Goal: Entertainment & Leisure: Consume media (video, audio)

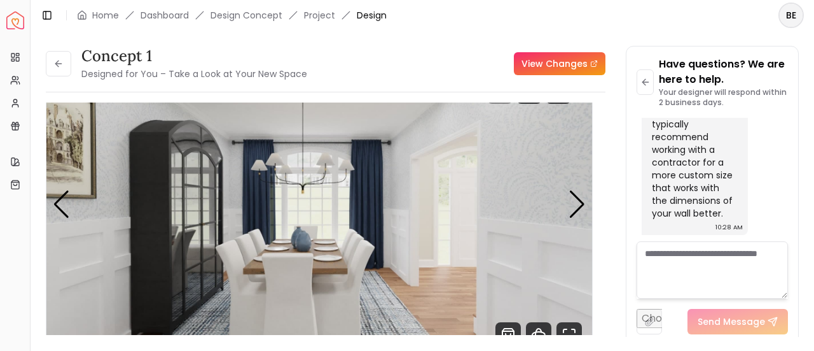
scroll to position [51, 0]
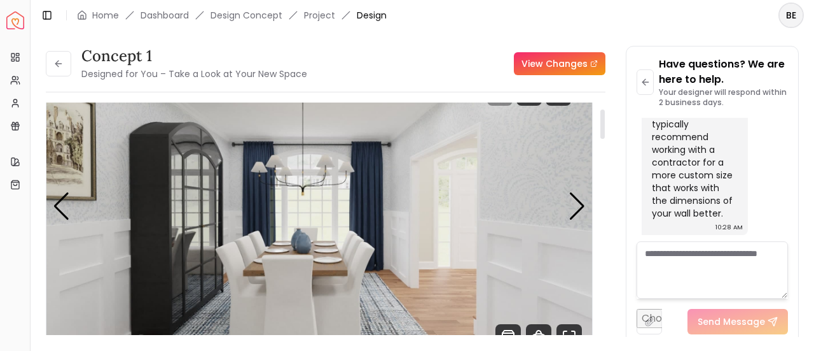
click at [310, 172] on img "2 / 3" at bounding box center [319, 205] width 547 height 307
click at [396, 216] on img "2 / 3" at bounding box center [319, 205] width 547 height 307
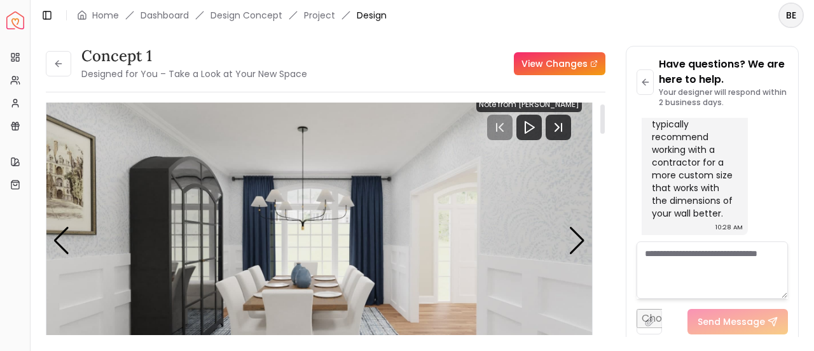
scroll to position [7, 0]
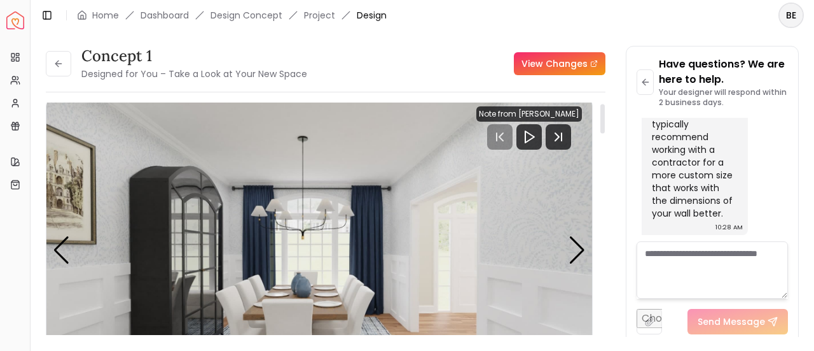
click at [601, 118] on div at bounding box center [603, 118] width 4 height 29
click at [534, 134] on icon "Play" at bounding box center [529, 136] width 15 height 15
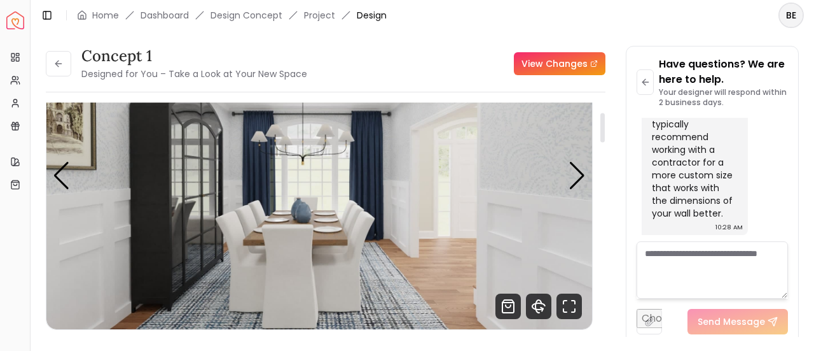
scroll to position [78, 0]
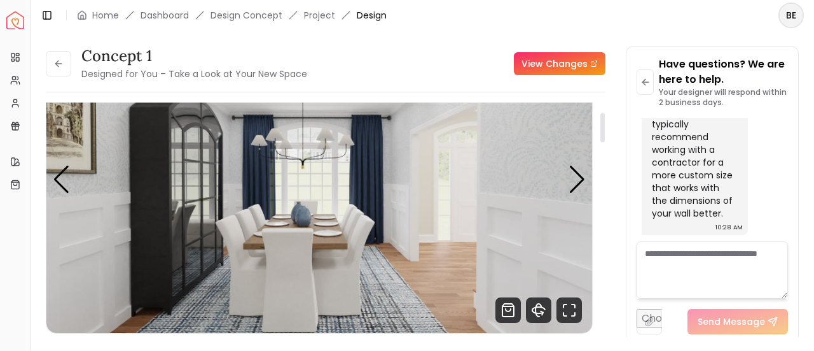
drag, startPoint x: 602, startPoint y: 127, endPoint x: 602, endPoint y: 136, distance: 8.9
click at [602, 136] on div at bounding box center [603, 127] width 4 height 29
click at [570, 309] on icon "Fullscreen" at bounding box center [569, 309] width 25 height 25
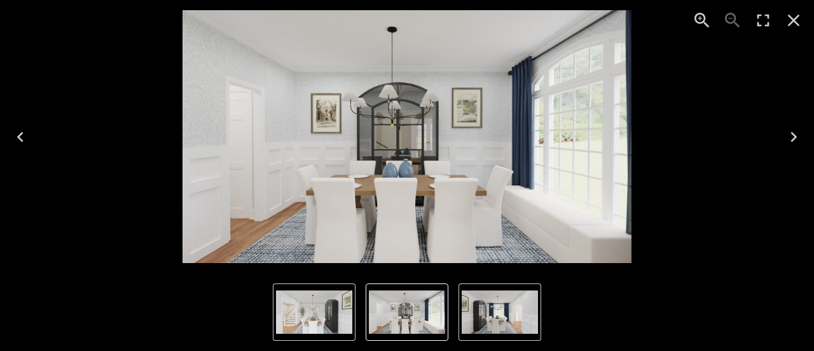
click at [504, 313] on img "2 of 3" at bounding box center [500, 311] width 76 height 43
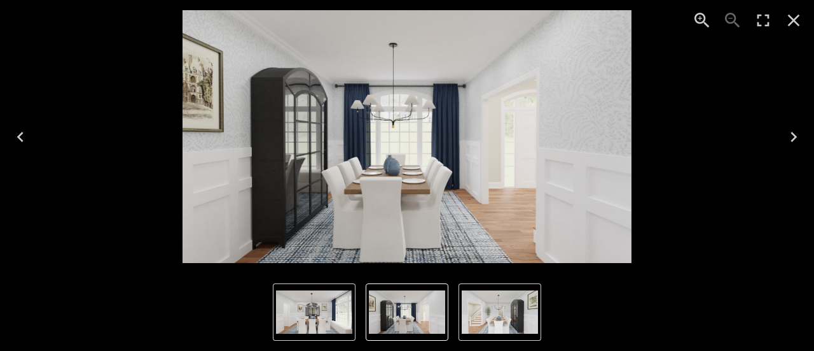
click at [701, 18] on icon "Zoom in" at bounding box center [702, 20] width 20 height 20
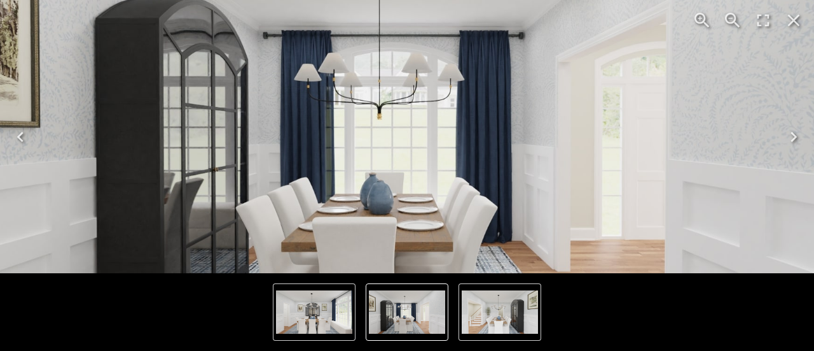
click at [701, 18] on icon "Zoom in" at bounding box center [702, 20] width 20 height 20
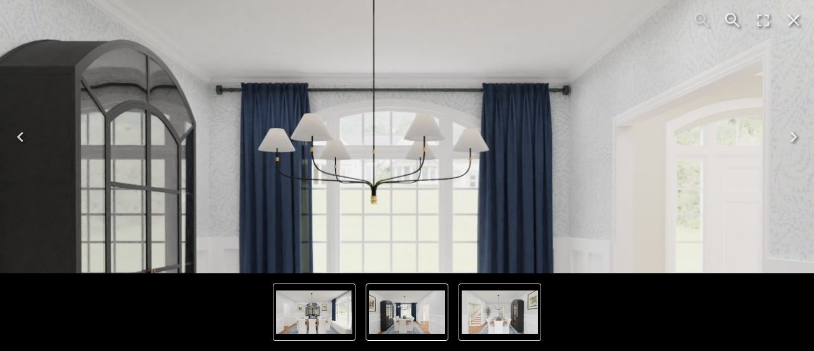
drag, startPoint x: 560, startPoint y: 62, endPoint x: 564, endPoint y: 153, distance: 90.4
click at [564, 153] on img "2 of 3" at bounding box center [412, 226] width 1218 height 685
click at [648, 177] on img "2 of 3" at bounding box center [412, 226] width 1218 height 685
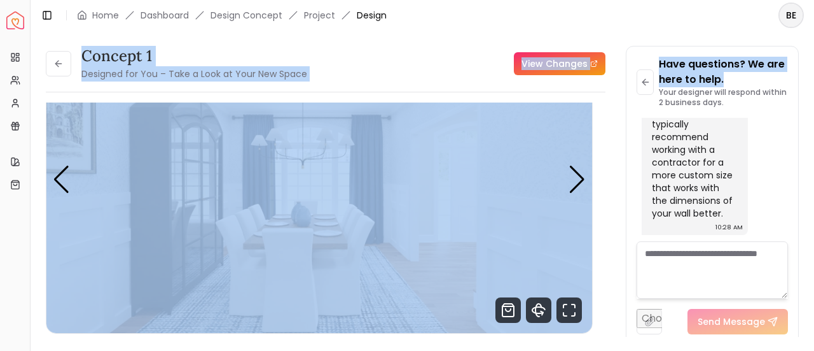
drag, startPoint x: 814, startPoint y: 13, endPoint x: 804, endPoint y: 84, distance: 71.3
click at [804, 84] on main "Toggle Sidebar Home Dashboard Design Concept Project Design BE Concept 1 Design…" at bounding box center [423, 175] width 784 height 351
click at [380, 240] on img "2 / 3" at bounding box center [319, 178] width 547 height 307
click at [606, 133] on div "Concept 1 Designed for You – Take a Look at Your New Space View Changes Concept…" at bounding box center [422, 183] width 753 height 275
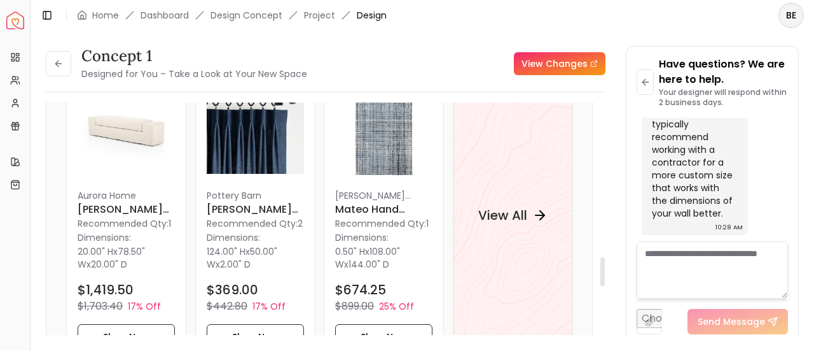
scroll to position [1223, 0]
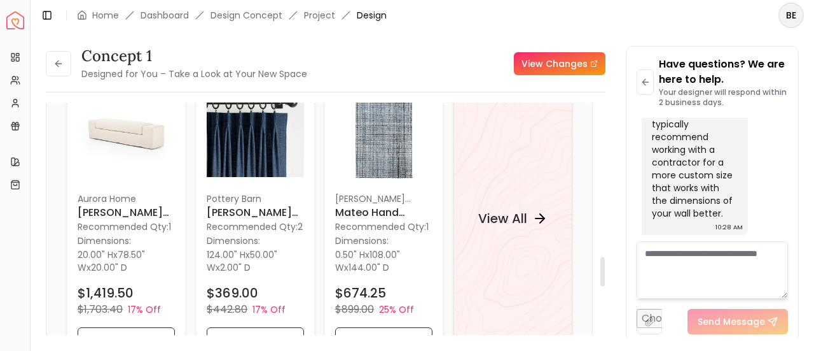
drag, startPoint x: 604, startPoint y: 132, endPoint x: 594, endPoint y: 275, distance: 144.1
click at [601, 275] on div at bounding box center [603, 270] width 4 height 29
click at [517, 209] on h4 "View All" at bounding box center [502, 218] width 49 height 18
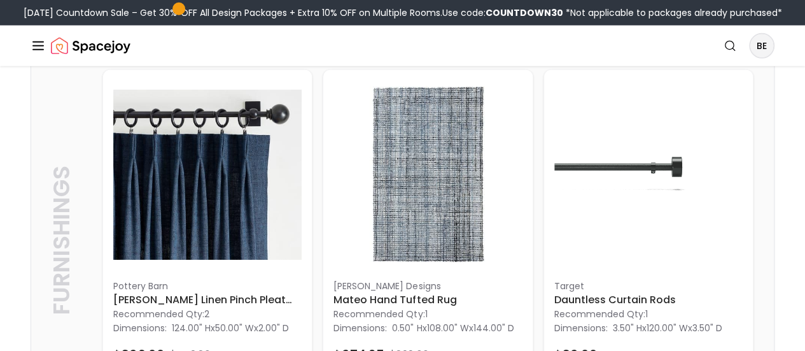
scroll to position [1830, 0]
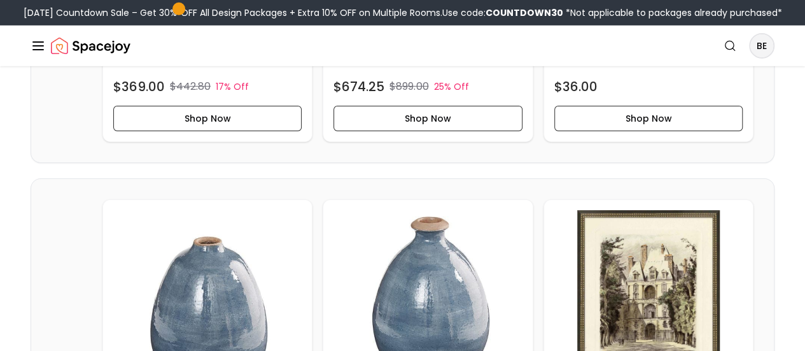
scroll to position [2086, 0]
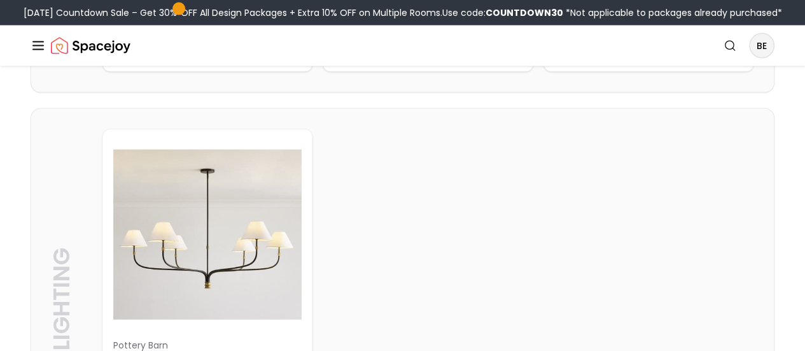
scroll to position [1384, 0]
